Goal: Task Accomplishment & Management: Manage account settings

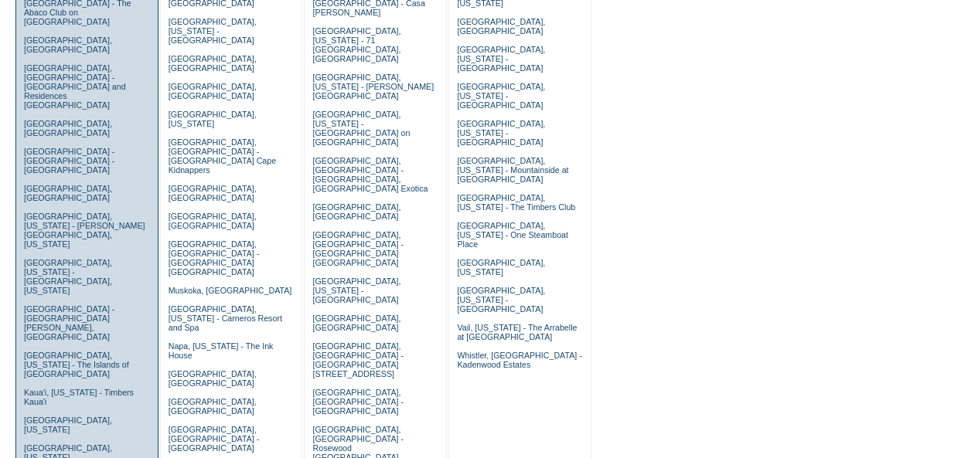
scroll to position [229, 0]
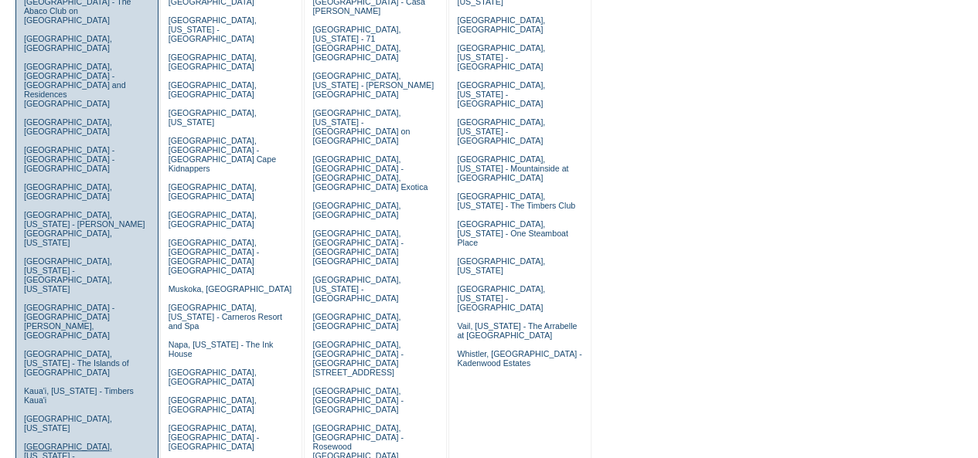
click at [98, 442] on link "[GEOGRAPHIC_DATA], [US_STATE] - [GEOGRAPHIC_DATA]" at bounding box center [68, 456] width 88 height 28
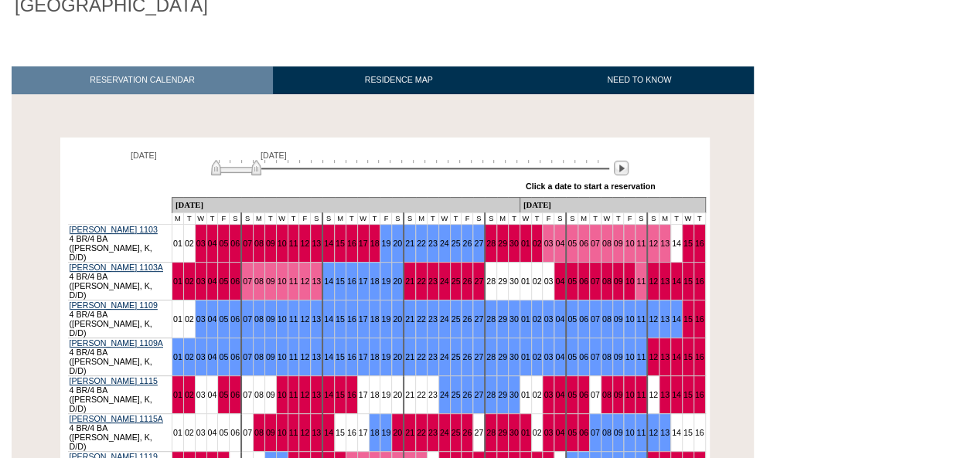
scroll to position [179, 0]
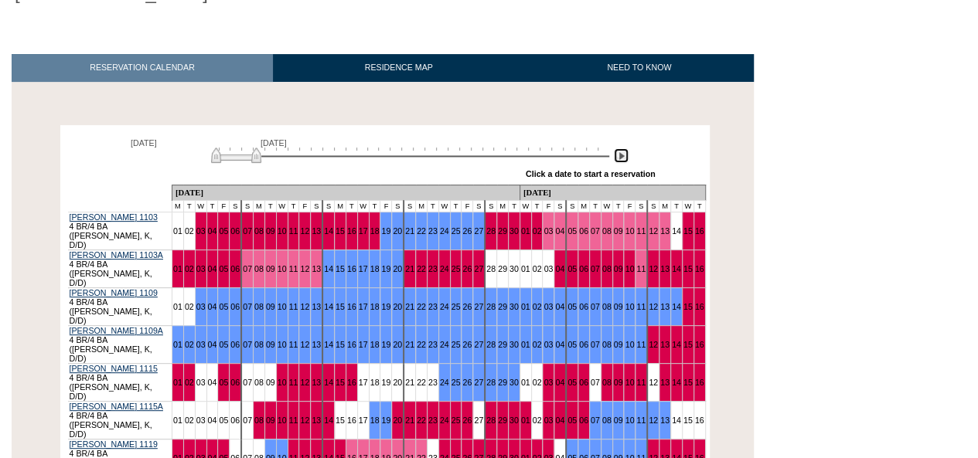
click at [614, 157] on img at bounding box center [621, 155] width 15 height 15
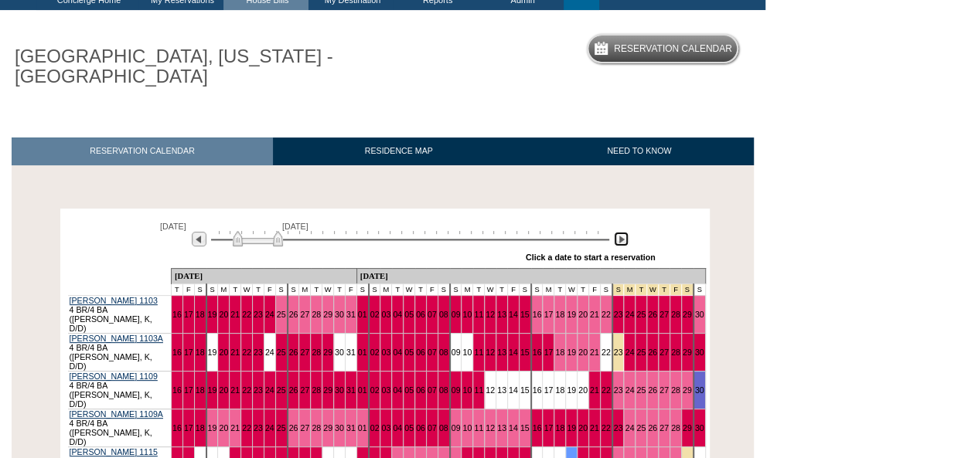
scroll to position [77, 0]
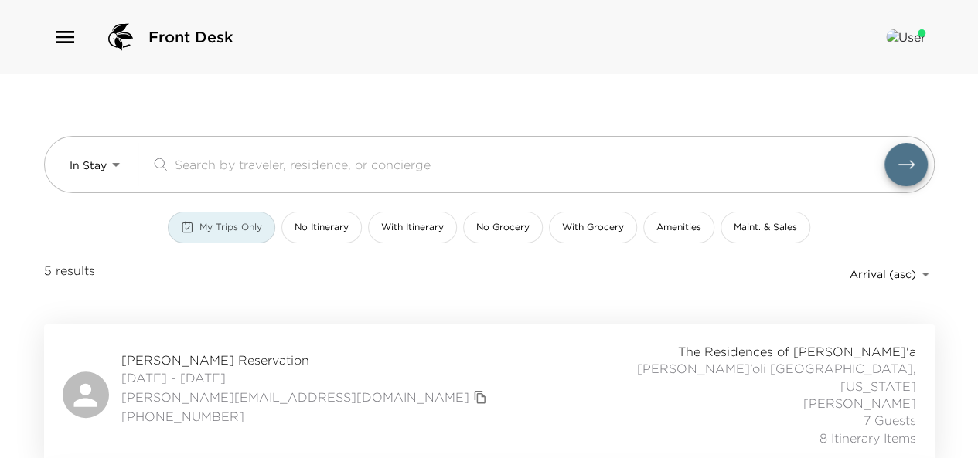
click at [216, 230] on span "My Trips Only" at bounding box center [230, 227] width 63 height 13
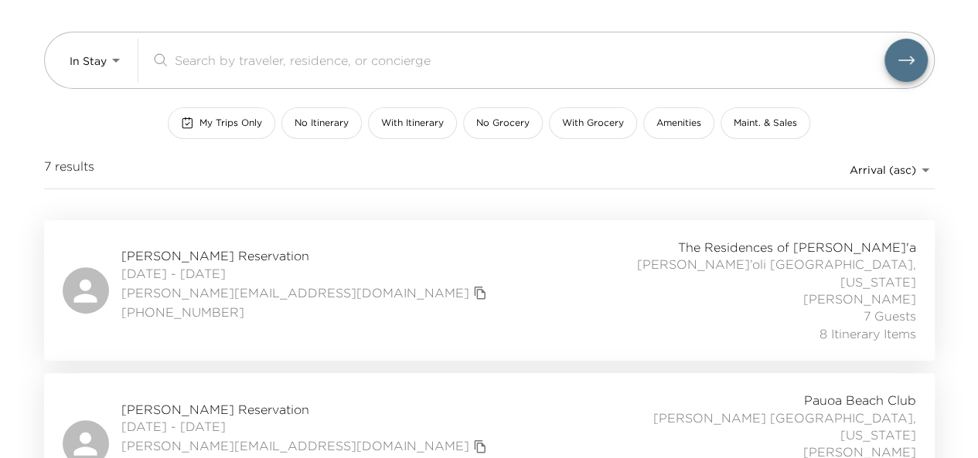
scroll to position [105, 0]
click at [223, 123] on span "My Trips Only" at bounding box center [230, 122] width 63 height 13
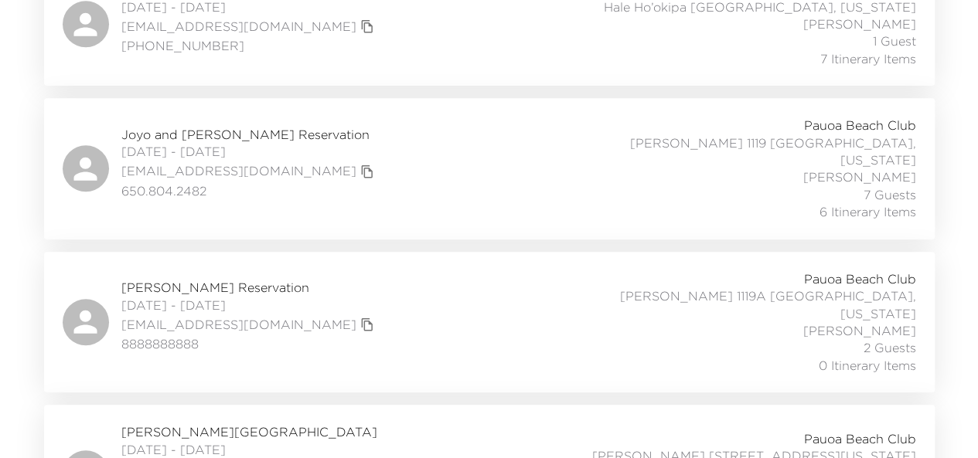
scroll to position [515, 0]
click at [216, 127] on span "Joyo and Bonnie Wijaya Reservation" at bounding box center [249, 135] width 257 height 17
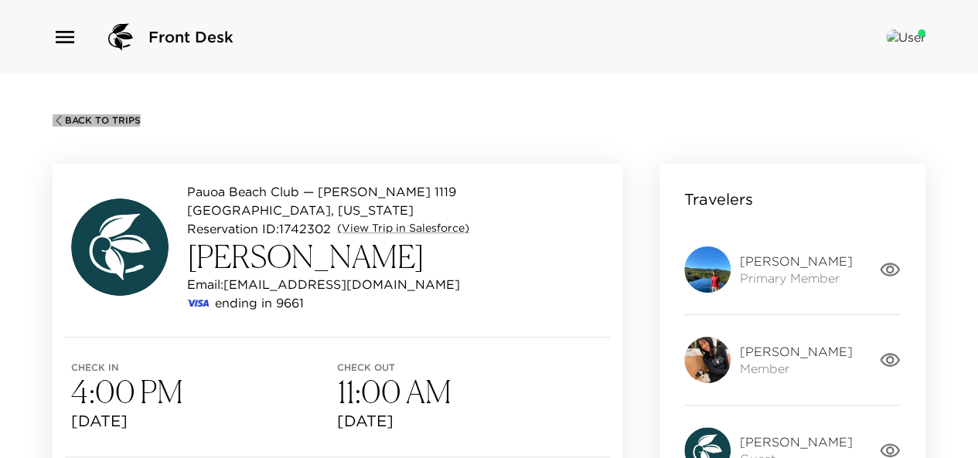
click at [70, 115] on span "Back To Trips" at bounding box center [103, 120] width 76 height 11
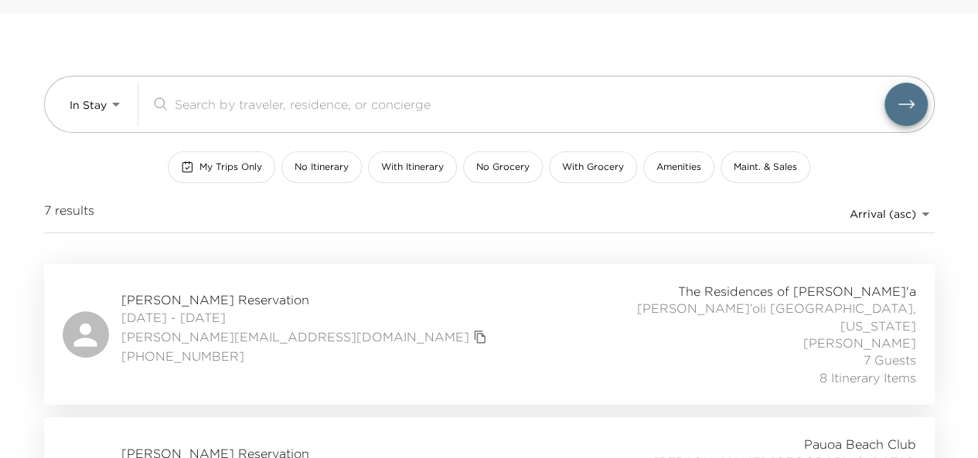
scroll to position [61, 0]
click at [182, 291] on span "Ken White Reservation" at bounding box center [305, 299] width 369 height 17
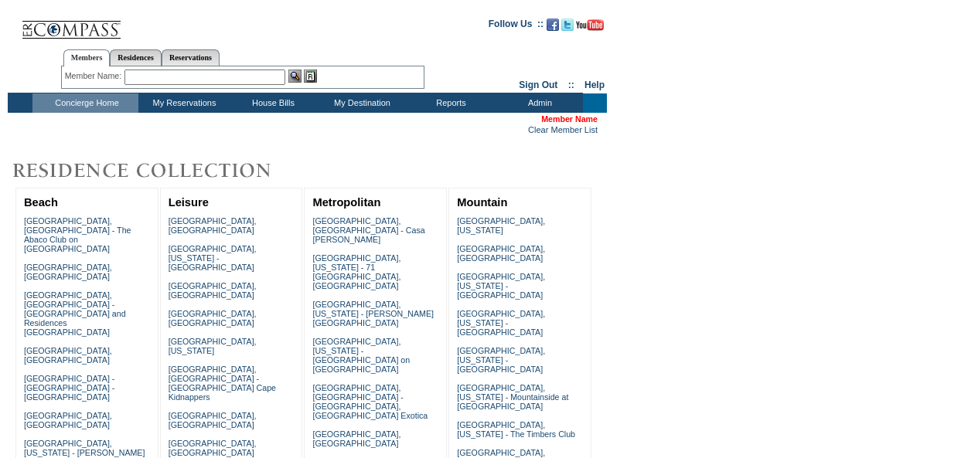
scroll to position [229, 0]
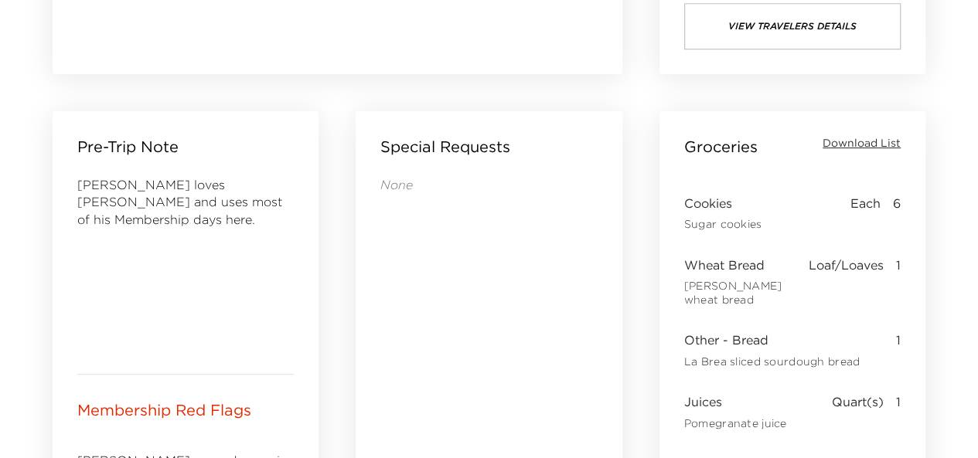
scroll to position [623, 0]
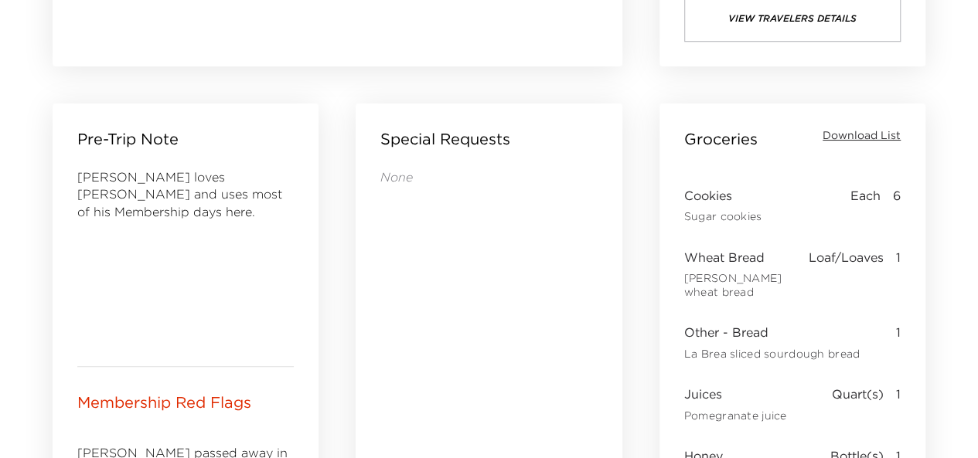
click at [833, 130] on span "Download List" at bounding box center [861, 135] width 78 height 15
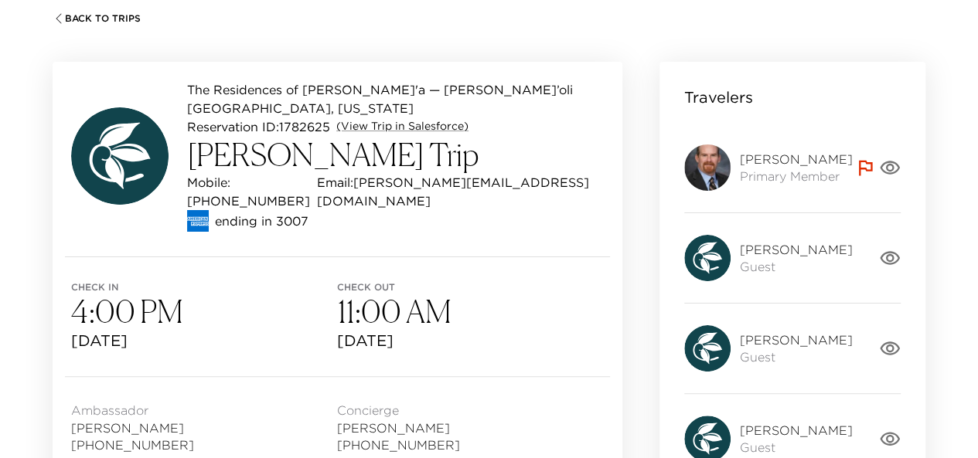
scroll to position [101, 0]
click at [410, 120] on link "(View Trip in Salesforce)" at bounding box center [402, 127] width 132 height 15
